Goal: Task Accomplishment & Management: Manage account settings

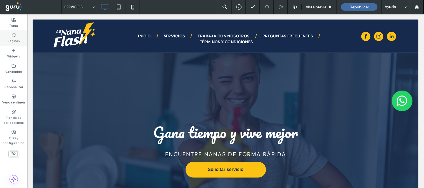
click at [12, 38] on label "Páginas" at bounding box center [14, 40] width 12 height 6
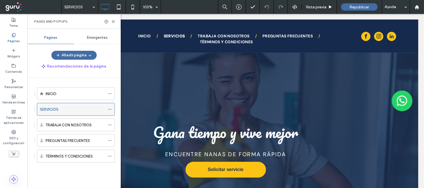
click at [54, 107] on label "SERVICIOS" at bounding box center [49, 110] width 18 height 10
click at [114, 23] on icon at bounding box center [113, 22] width 4 height 4
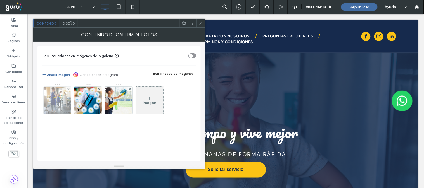
click at [56, 94] on img at bounding box center [57, 100] width 41 height 27
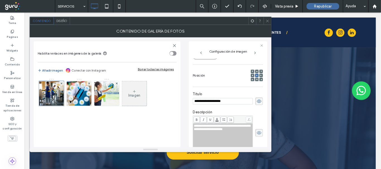
scroll to position [154, 0]
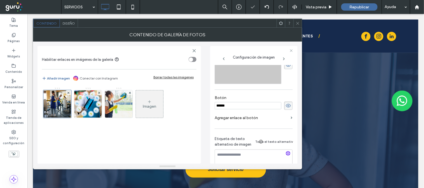
click at [288, 119] on section "Agregar enlace al botón" at bounding box center [253, 119] width 78 height 13
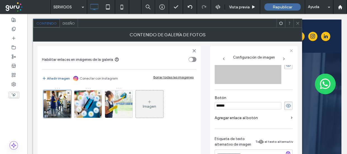
click at [224, 119] on label "Agregar enlace al botón" at bounding box center [251, 118] width 74 height 10
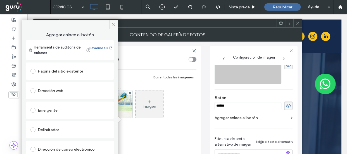
click at [33, 149] on span at bounding box center [32, 149] width 5 height 5
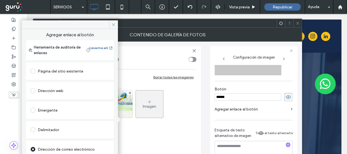
click at [230, 114] on section "Agregar enlace al botón" at bounding box center [253, 110] width 78 height 13
click at [33, 91] on span at bounding box center [32, 90] width 5 height 5
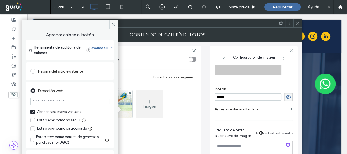
click at [33, 73] on span at bounding box center [32, 71] width 5 height 5
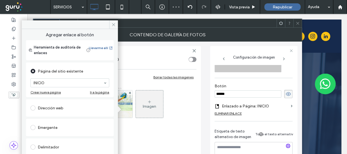
scroll to position [0, 0]
click at [99, 49] on button "Llevarme allí" at bounding box center [100, 48] width 21 height 7
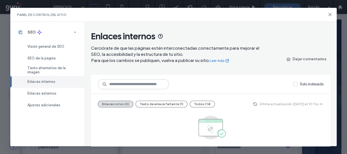
click at [328, 12] on div "Panel de control del sitio" at bounding box center [173, 15] width 326 height 14
click at [329, 17] on div "Panel de control del sitio" at bounding box center [173, 15] width 326 height 14
click at [329, 14] on icon at bounding box center [330, 14] width 4 height 4
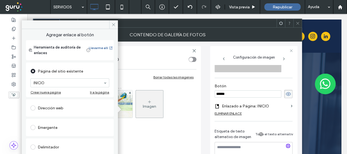
click at [295, 22] on icon at bounding box center [297, 23] width 4 height 4
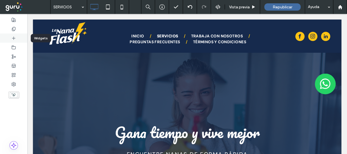
click at [12, 40] on div at bounding box center [13, 38] width 27 height 9
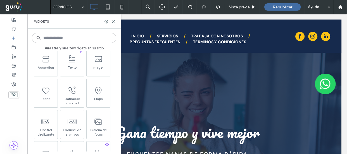
scroll to position [76, 0]
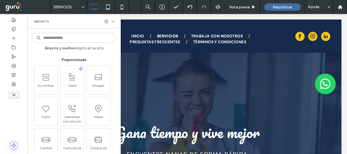
click at [113, 20] on icon at bounding box center [113, 22] width 4 height 4
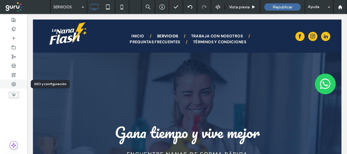
click at [12, 84] on use at bounding box center [14, 84] width 4 height 4
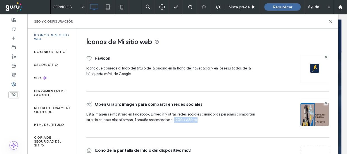
drag, startPoint x: 191, startPoint y: 120, endPoint x: 168, endPoint y: 118, distance: 23.2
click at [168, 118] on span "Esta imagen se mostrará en Facebook, LinkedIn y otras redes sociales cuando las…" at bounding box center [172, 119] width 172 height 14
copy span "1200 x 630 px"
click at [316, 116] on img at bounding box center [314, 122] width 28 height 38
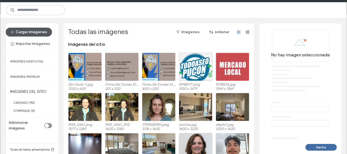
click at [30, 30] on button "Cargar imágenes" at bounding box center [29, 32] width 46 height 9
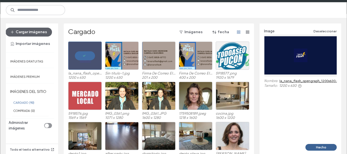
click at [326, 147] on button "Hecho" at bounding box center [320, 147] width 31 height 7
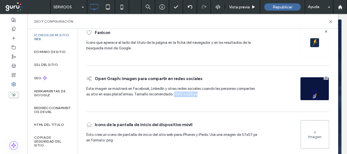
scroll to position [32, 0]
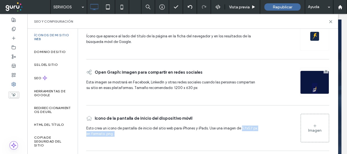
drag, startPoint x: 239, startPoint y: 128, endPoint x: 235, endPoint y: 137, distance: 9.9
click at [235, 137] on span "Esto crea un icono de pantalla de inicio del sitio web para iPhones y iPads. Us…" at bounding box center [172, 133] width 172 height 14
copy span "57x57 px en formato .png ."
click at [313, 128] on div "Imagen" at bounding box center [314, 130] width 13 height 5
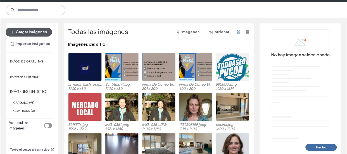
click at [22, 31] on button "Cargar imágenes" at bounding box center [29, 32] width 46 height 9
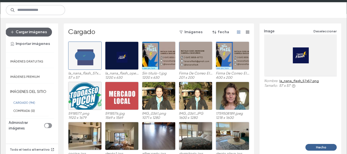
click at [319, 145] on button "Hecho" at bounding box center [320, 147] width 31 height 7
